Goal: Book appointment/travel/reservation

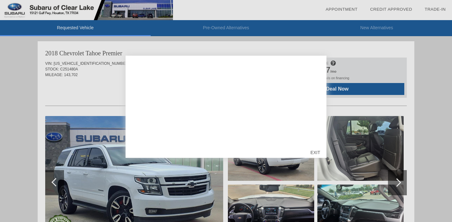
click at [315, 153] on div "EXIT" at bounding box center [315, 152] width 22 height 19
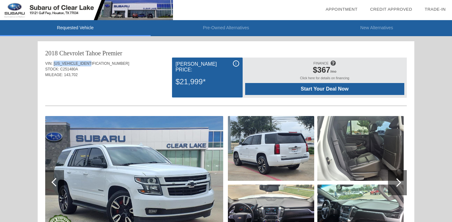
drag, startPoint x: 54, startPoint y: 63, endPoint x: 93, endPoint y: 62, distance: 39.3
click at [93, 62] on div "VIN: [US_VEHICLE_IDENTIFICATION_NUMBER]" at bounding box center [226, 64] width 362 height 6
copy span "[US_VEHICLE_IDENTIFICATION_NUMBER]"
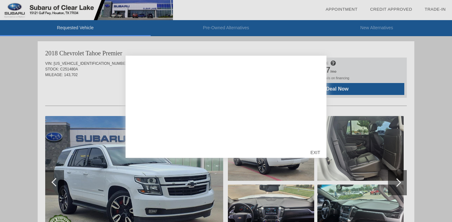
click at [313, 153] on div "EXIT" at bounding box center [315, 152] width 22 height 19
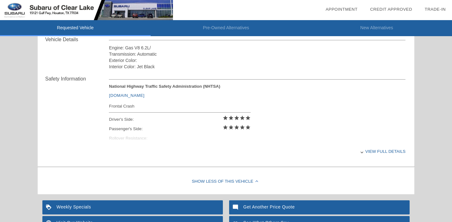
scroll to position [227, 0]
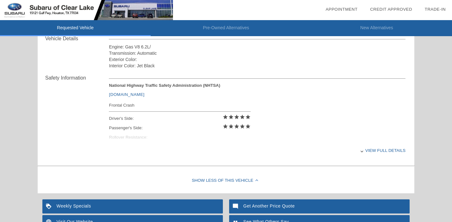
click at [373, 152] on div "View full details" at bounding box center [257, 150] width 297 height 15
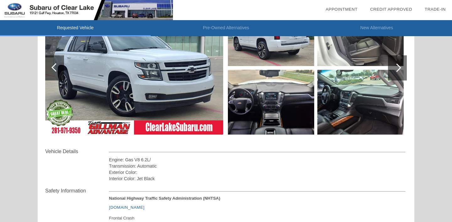
scroll to position [0, 0]
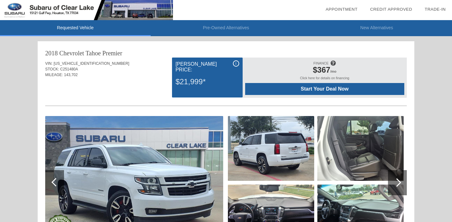
click at [303, 90] on span "Start Your Deal Now" at bounding box center [325, 89] width 144 height 6
click at [189, 77] on div "$21,999*" at bounding box center [207, 81] width 63 height 16
click at [344, 9] on link "Appointment" at bounding box center [342, 9] width 32 height 5
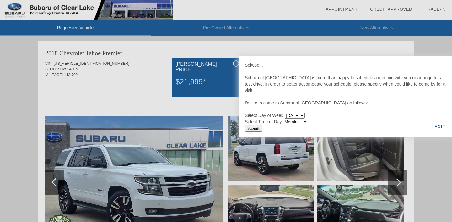
click at [434, 125] on div "EXIT" at bounding box center [440, 126] width 24 height 21
